Goal: Task Accomplishment & Management: Use online tool/utility

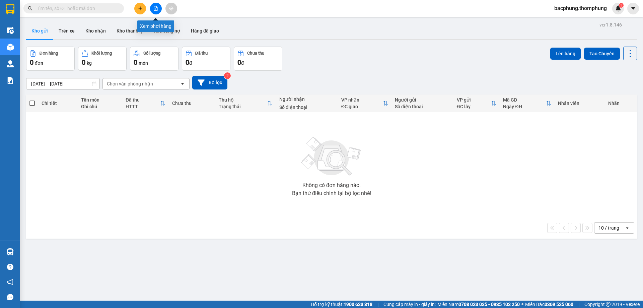
click at [157, 10] on icon "file-add" at bounding box center [156, 8] width 4 height 5
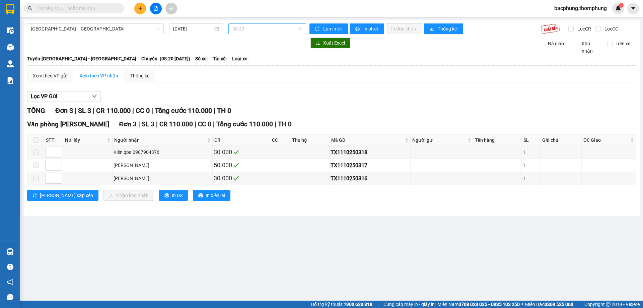
click at [249, 31] on span "08:20" at bounding box center [267, 29] width 70 height 10
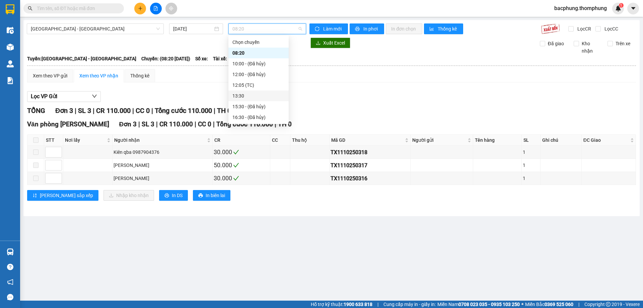
click at [253, 97] on div "13:30" at bounding box center [258, 95] width 52 height 7
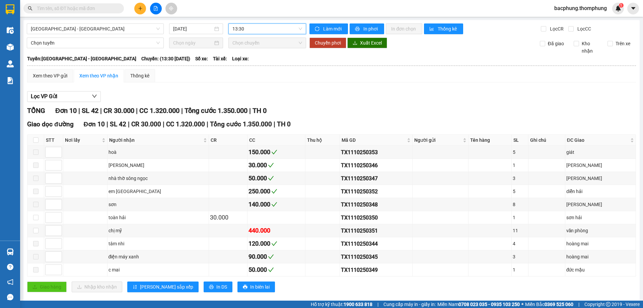
scroll to position [10, 0]
